Goal: Information Seeking & Learning: Learn about a topic

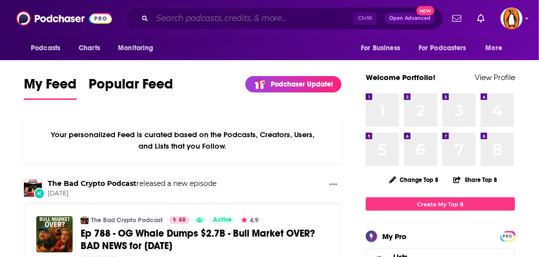
click at [168, 18] on input "Search podcasts, credits, & more..." at bounding box center [252, 18] width 201 height 16
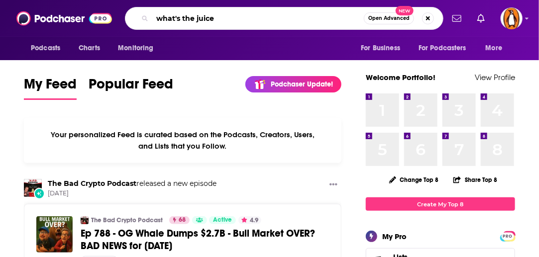
type input "what's the juice"
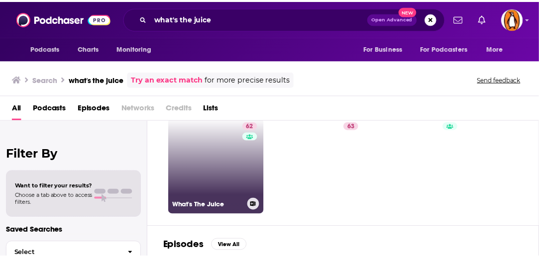
scroll to position [32, 0]
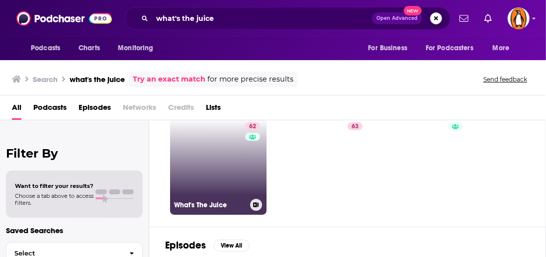
click at [212, 148] on link "62 What's The Juice" at bounding box center [218, 166] width 97 height 97
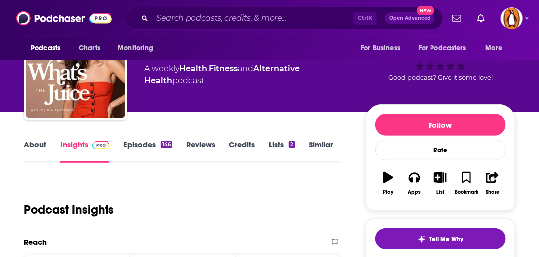
scroll to position [48, 0]
